Goal: Task Accomplishment & Management: Use online tool/utility

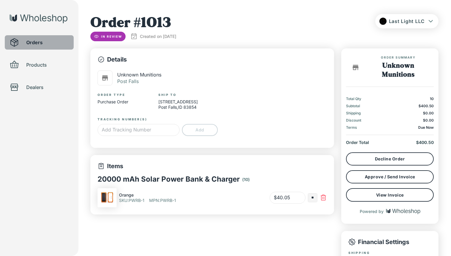
click at [67, 41] on span "Orders" at bounding box center [47, 42] width 43 height 7
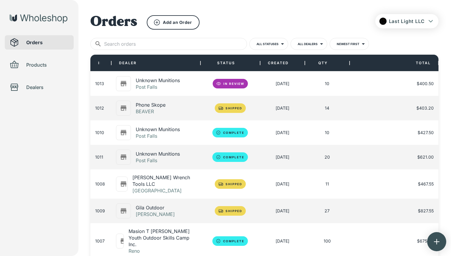
click at [35, 65] on span "Products" at bounding box center [47, 64] width 43 height 7
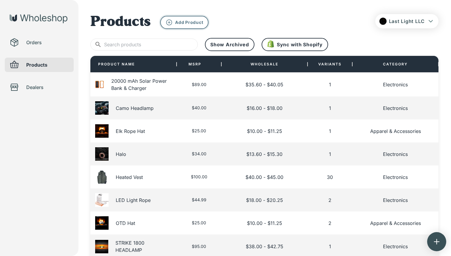
click at [173, 24] on div "Add Product" at bounding box center [185, 22] width 38 height 7
